Goal: Task Accomplishment & Management: Manage account settings

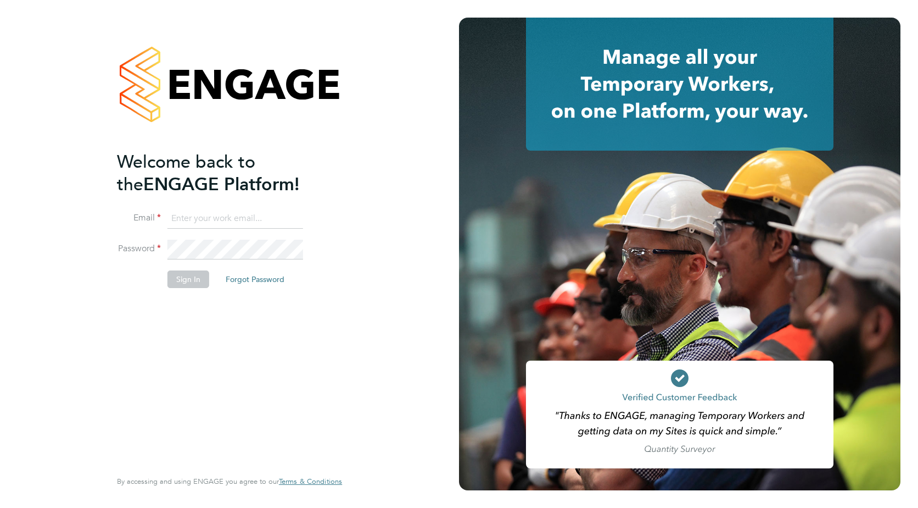
click at [200, 233] on li "Email" at bounding box center [224, 224] width 214 height 31
click at [207, 222] on input at bounding box center [236, 219] width 136 height 20
type input "j.homer@bandk.co.uk"
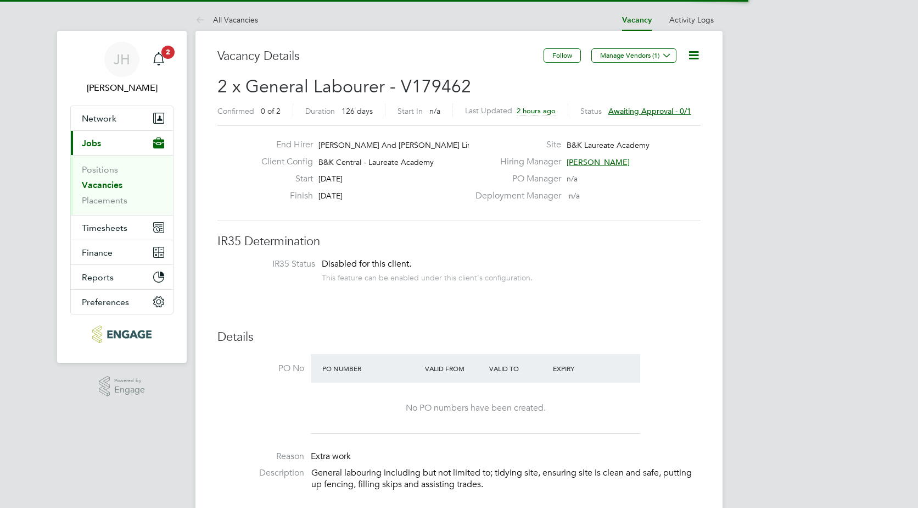
scroll to position [19, 171]
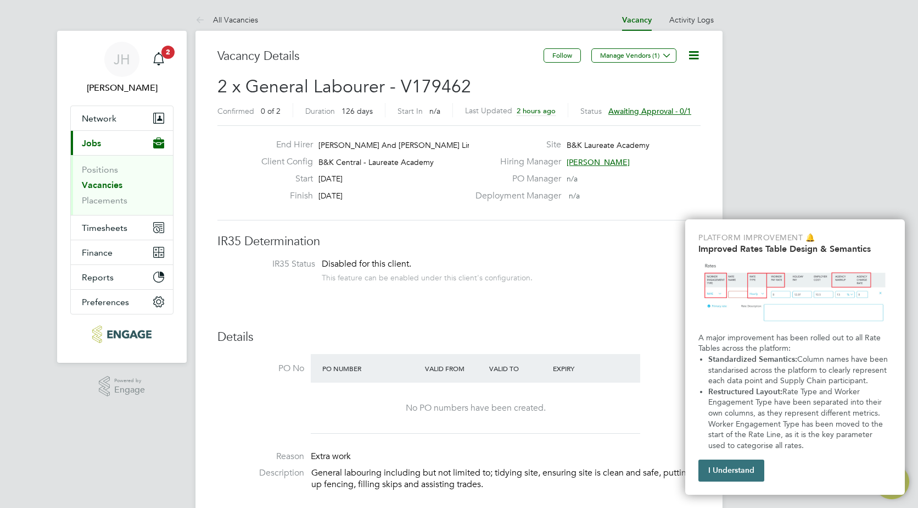
click at [756, 470] on button "I Understand" at bounding box center [732, 470] width 66 height 22
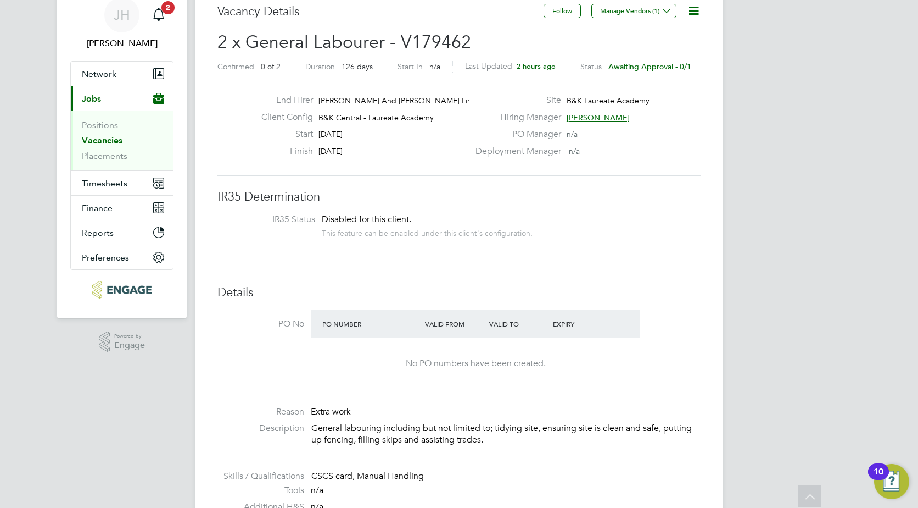
scroll to position [0, 0]
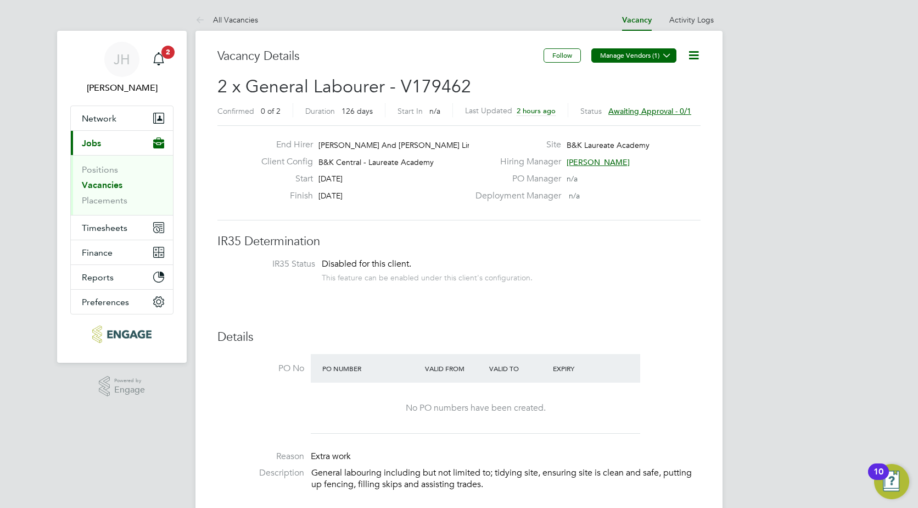
click at [659, 55] on button "Manage Vendors (1)" at bounding box center [634, 55] width 85 height 14
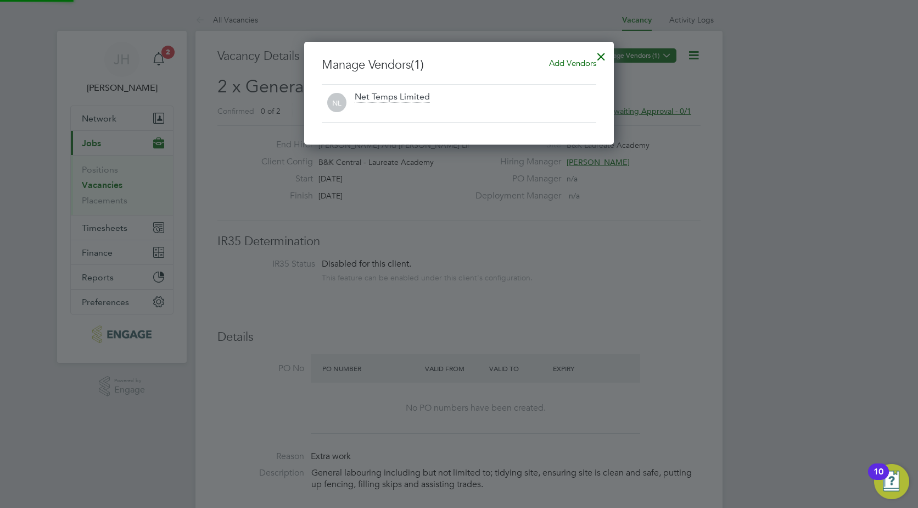
scroll to position [103, 310]
click at [604, 52] on div at bounding box center [602, 54] width 20 height 20
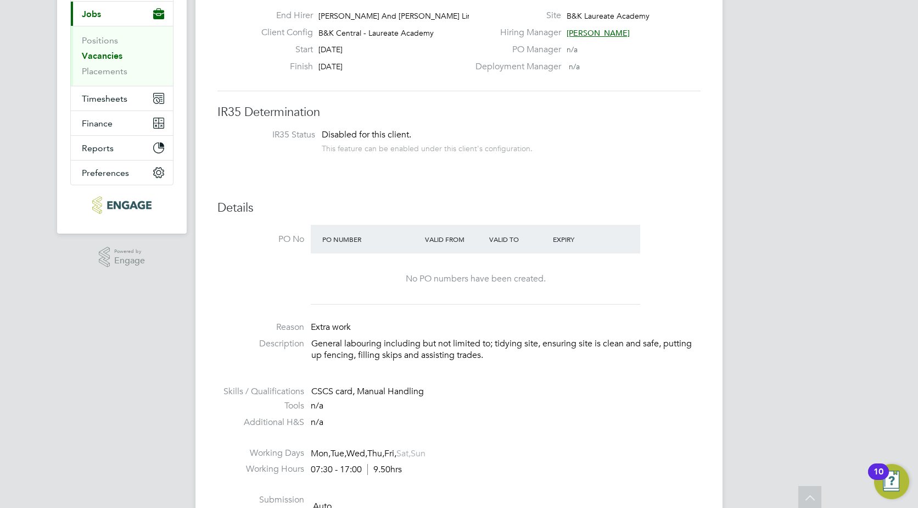
scroll to position [0, 0]
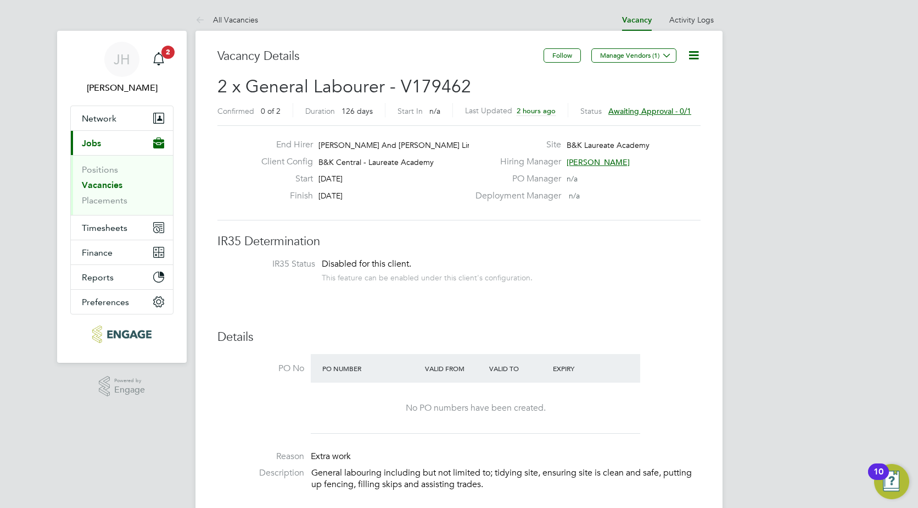
click at [647, 107] on span "Awaiting approval - 0/1" at bounding box center [650, 111] width 83 height 10
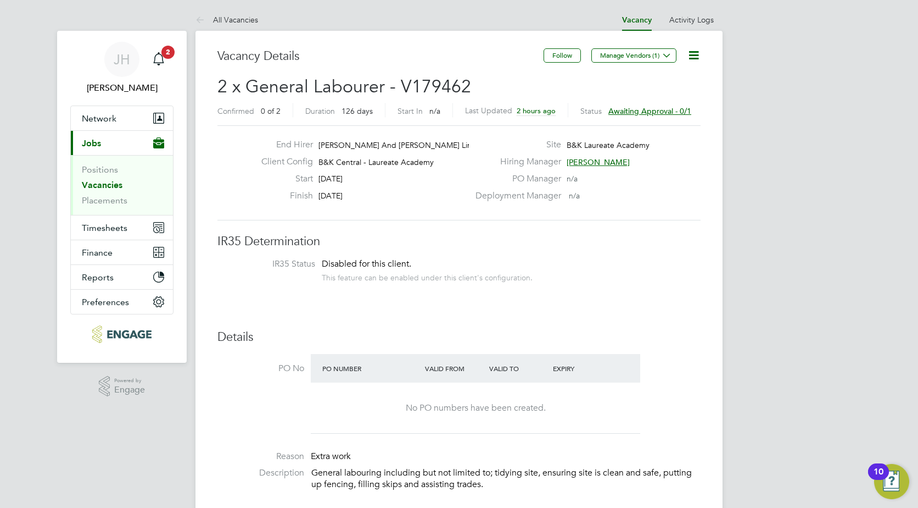
scroll to position [19, 171]
click at [663, 55] on icon at bounding box center [667, 55] width 8 height 8
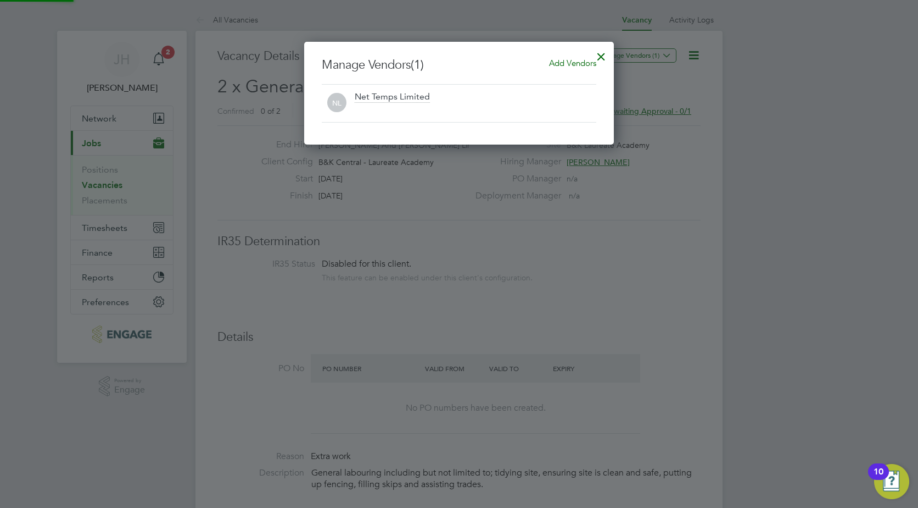
scroll to position [103, 310]
click at [606, 54] on div at bounding box center [602, 54] width 20 height 20
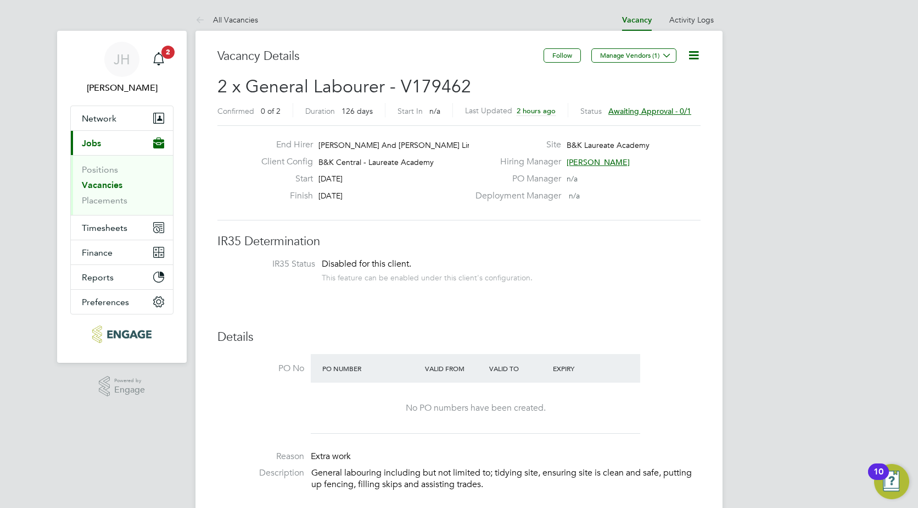
click at [654, 108] on span "Awaiting approval - 0/1" at bounding box center [650, 111] width 83 height 10
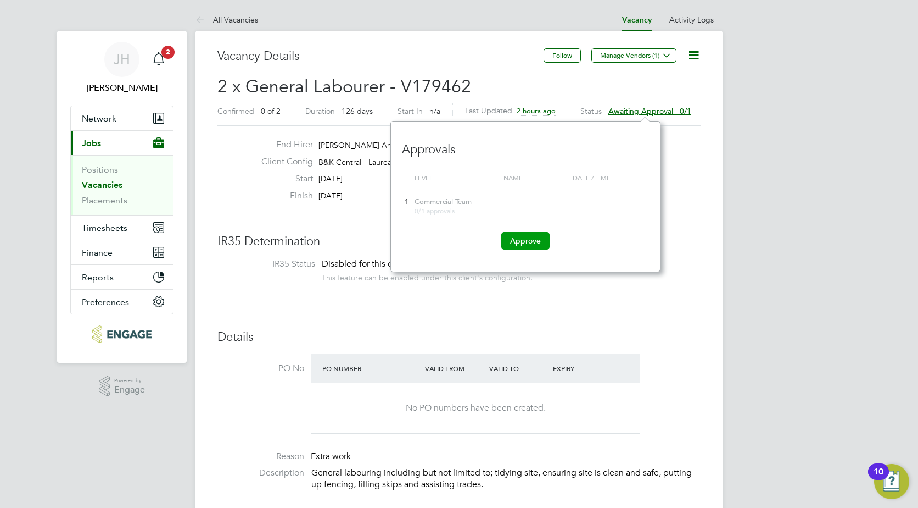
click at [534, 244] on button "Approve" at bounding box center [526, 241] width 48 height 18
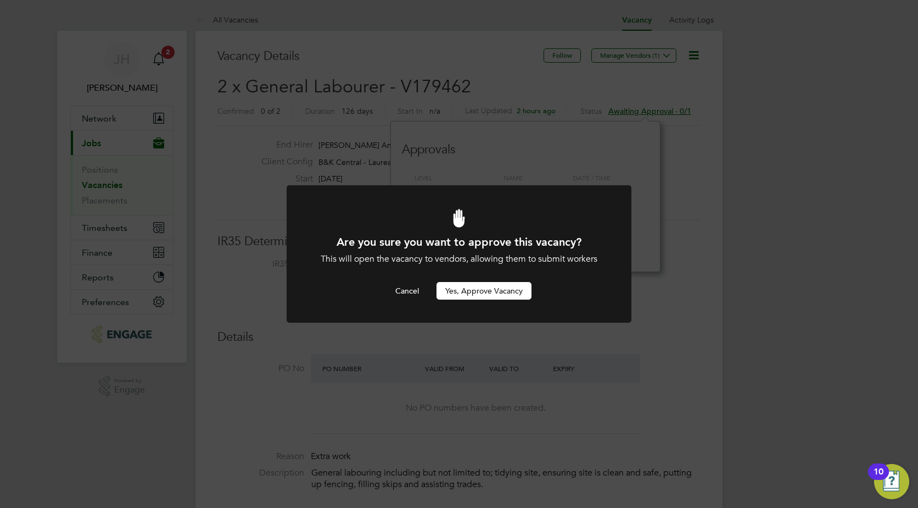
click at [505, 292] on button "Yes, Approve Vacancy" at bounding box center [484, 291] width 95 height 18
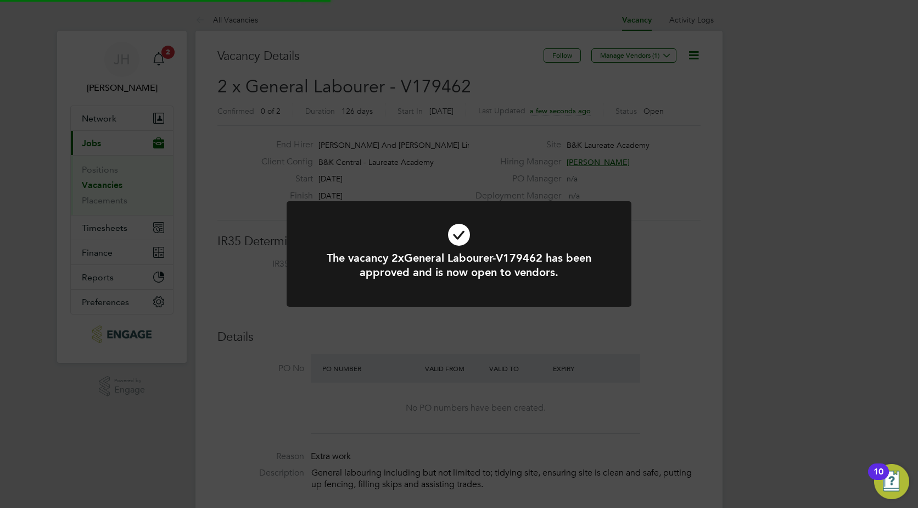
scroll to position [19, 171]
